Goal: Task Accomplishment & Management: Manage account settings

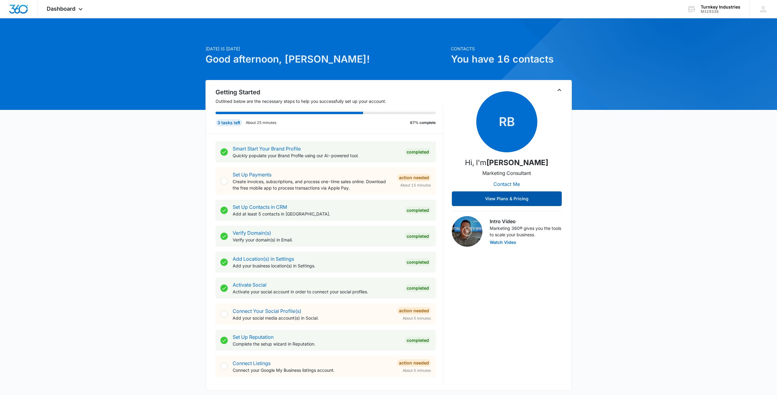
click at [500, 199] on button "View Plans & Pricing" at bounding box center [507, 198] width 110 height 15
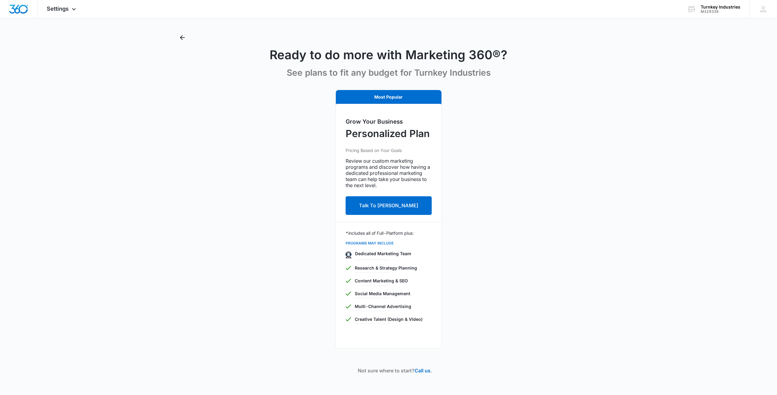
scroll to position [12, 0]
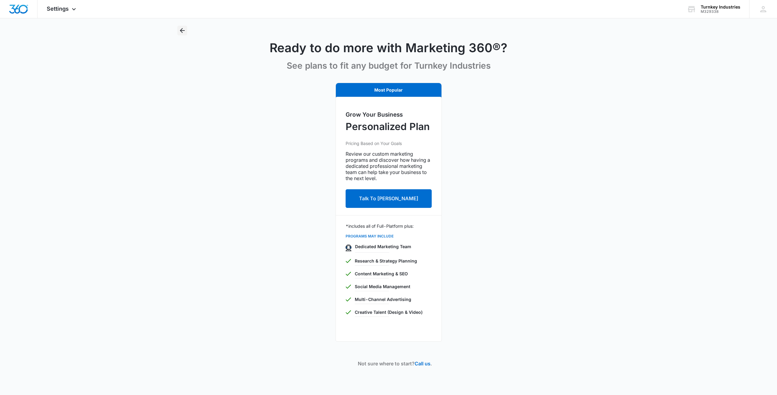
click at [183, 30] on icon "Back" at bounding box center [182, 30] width 5 height 5
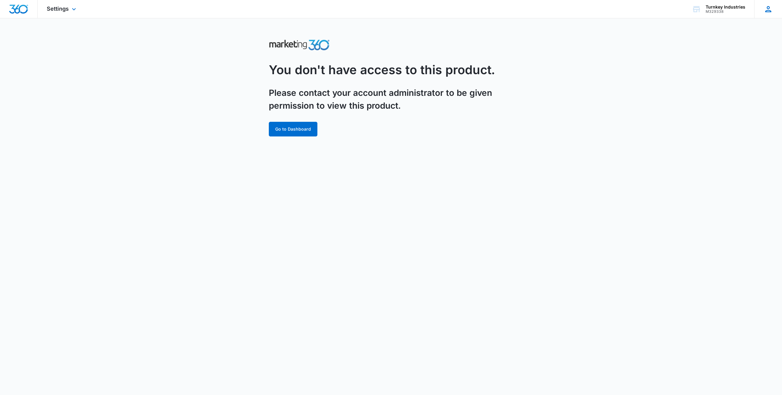
click at [768, 14] on div "LK [PERSON_NAME] [EMAIL_ADDRESS][DOMAIN_NAME] My Profile Notifications Support …" at bounding box center [768, 9] width 28 height 18
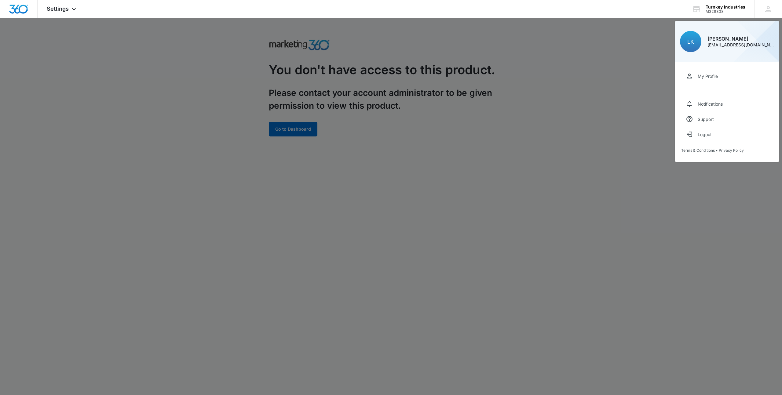
click at [614, 71] on div at bounding box center [391, 197] width 782 height 395
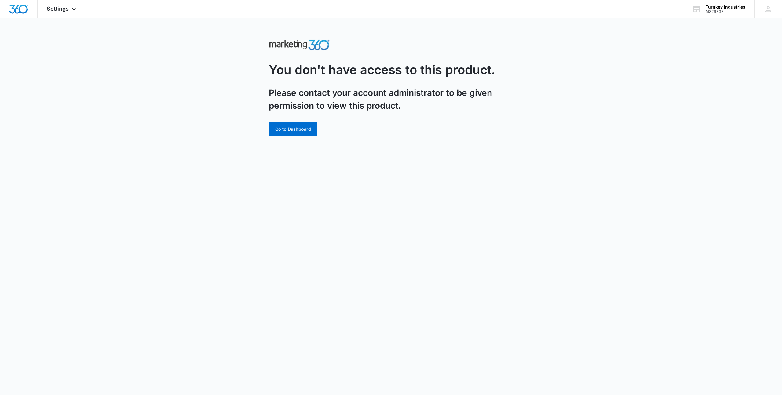
click at [534, 77] on main "You don't have access to this product. Please contact your account administrato…" at bounding box center [391, 91] width 782 height 106
click at [57, 7] on span "Settings" at bounding box center [58, 8] width 22 height 6
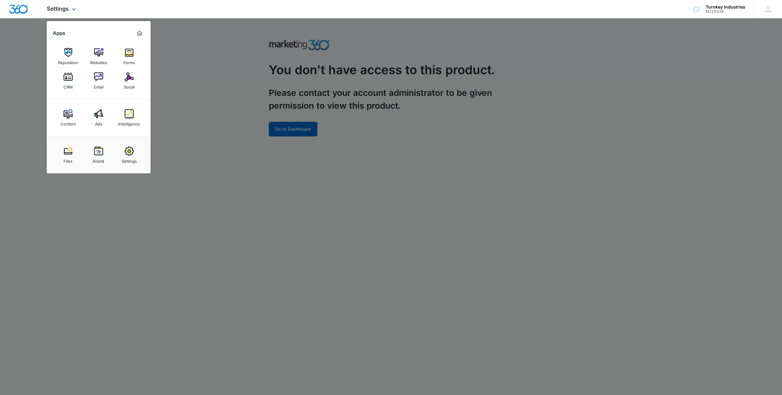
click at [24, 8] on img "Dashboard" at bounding box center [19, 9] width 20 height 9
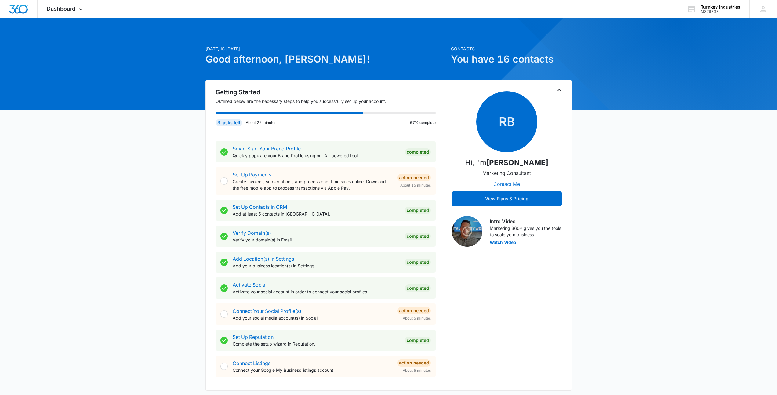
click at [503, 184] on button "Contact Me" at bounding box center [506, 184] width 39 height 15
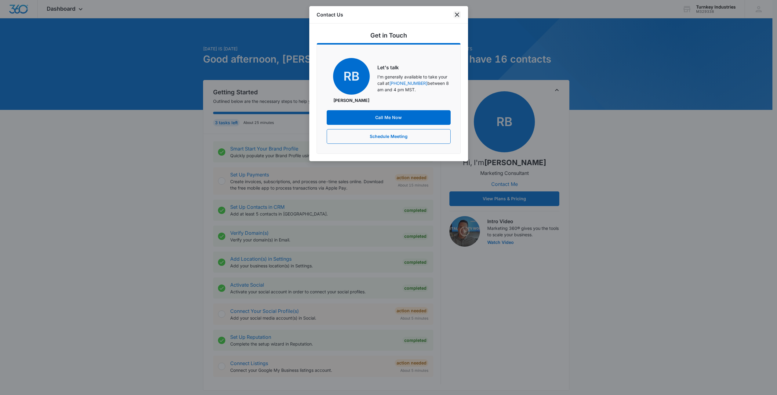
click at [457, 16] on icon "close" at bounding box center [457, 14] width 7 height 7
